Goal: Find contact information: Find contact information

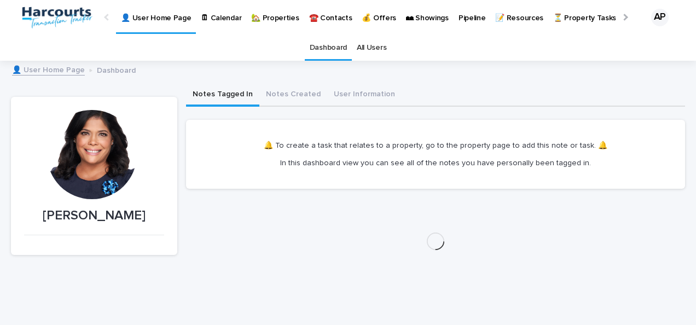
click at [270, 20] on p "🏡 Properties" at bounding box center [275, 11] width 48 height 23
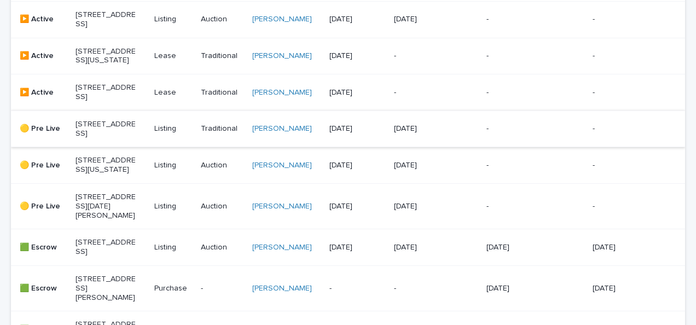
scroll to position [437, 0]
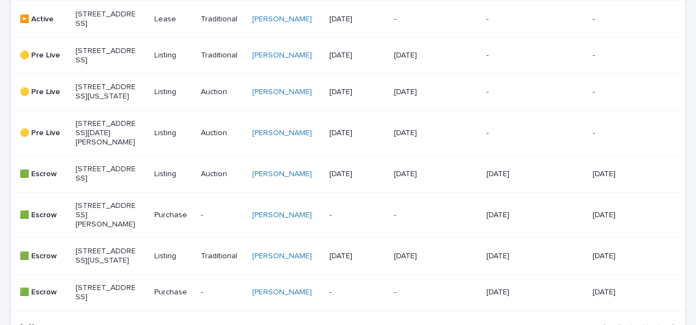
click at [101, 101] on p "[STREET_ADDRESS][US_STATE]" at bounding box center [105, 92] width 61 height 19
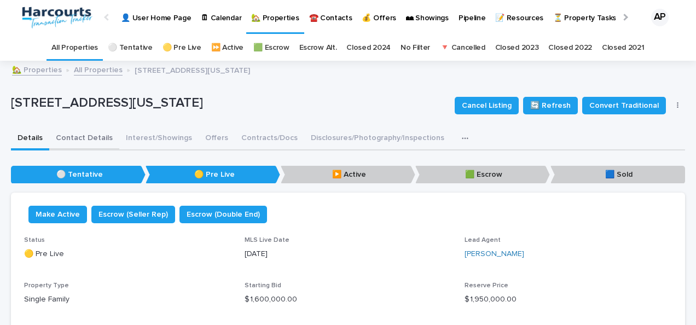
click at [83, 138] on button "Contact Details" at bounding box center [84, 138] width 70 height 23
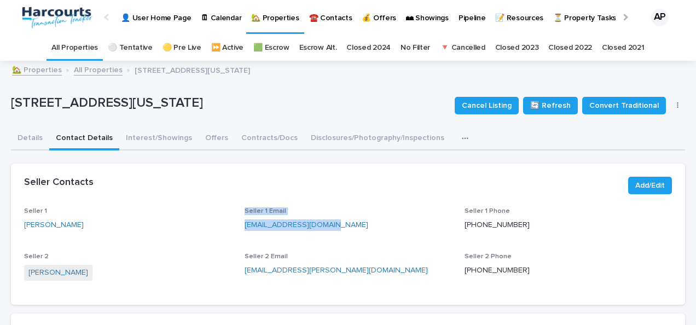
drag, startPoint x: 343, startPoint y: 222, endPoint x: 233, endPoint y: 225, distance: 110.5
click at [233, 225] on div "Seller 1 [PERSON_NAME] Seller 1 Email [EMAIL_ADDRESS][DOMAIN_NAME] Seller 1 Pho…" at bounding box center [347, 249] width 647 height 84
drag, startPoint x: 233, startPoint y: 225, endPoint x: 355, endPoint y: 230, distance: 122.6
click at [360, 230] on p "[EMAIL_ADDRESS][DOMAIN_NAME]" at bounding box center [347, 224] width 207 height 11
drag, startPoint x: 305, startPoint y: 202, endPoint x: 309, endPoint y: 209, distance: 8.8
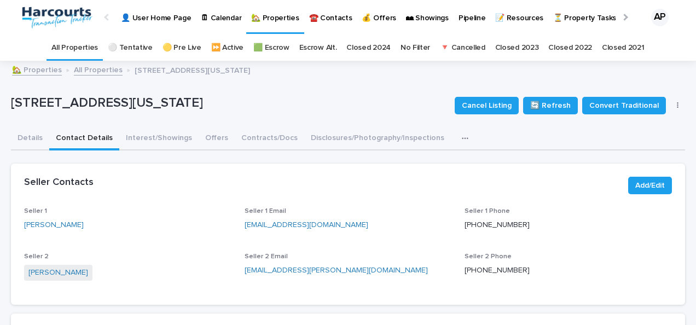
click at [304, 202] on div "Seller Contacts Add/Edit" at bounding box center [348, 185] width 674 height 44
drag, startPoint x: 332, startPoint y: 228, endPoint x: 237, endPoint y: 226, distance: 95.2
click at [237, 226] on div "Seller 1 [PERSON_NAME] Seller 1 Email [EMAIL_ADDRESS][DOMAIN_NAME] Seller 1 Pho…" at bounding box center [347, 249] width 647 height 84
drag, startPoint x: 237, startPoint y: 226, endPoint x: 259, endPoint y: 222, distance: 22.3
copy link "[EMAIL_ADDRESS][DOMAIN_NAME]"
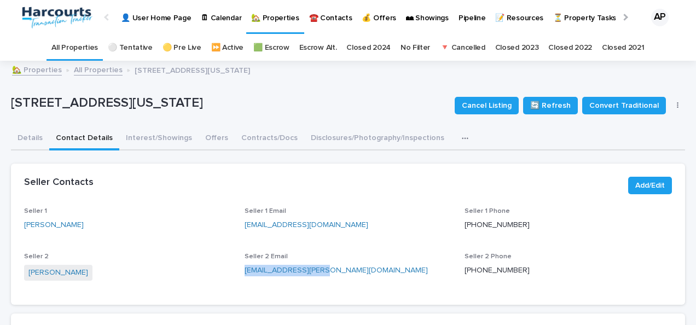
drag, startPoint x: 320, startPoint y: 273, endPoint x: 238, endPoint y: 268, distance: 82.2
click at [238, 268] on div "Seller 1 [PERSON_NAME] Seller 1 Email [EMAIL_ADDRESS][DOMAIN_NAME] Seller 1 Pho…" at bounding box center [347, 249] width 647 height 84
drag, startPoint x: 238, startPoint y: 268, endPoint x: 259, endPoint y: 273, distance: 21.5
copy link "[EMAIL_ADDRESS][PERSON_NAME][DOMAIN_NAME]"
